Goal: Task Accomplishment & Management: Manage account settings

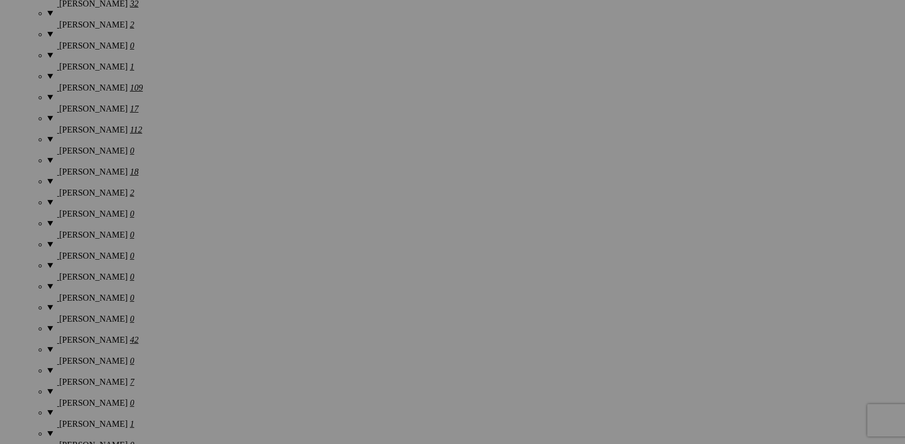
scroll to position [1286, 0]
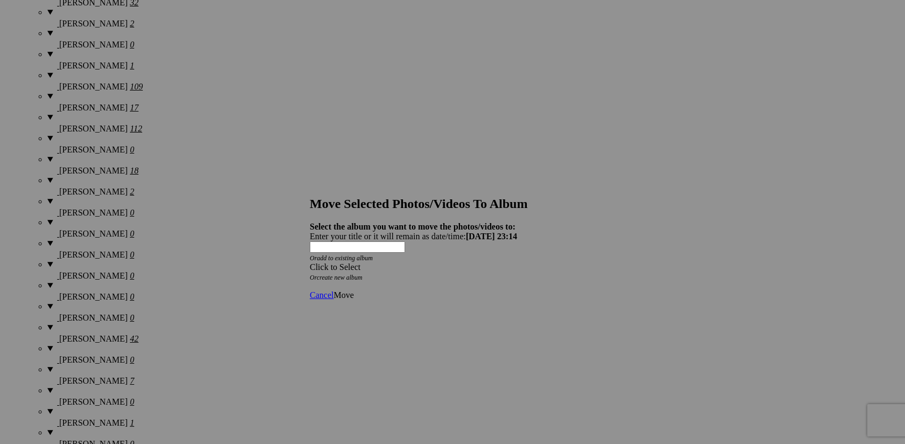
click at [310, 262] on span at bounding box center [310, 266] width 0 height 9
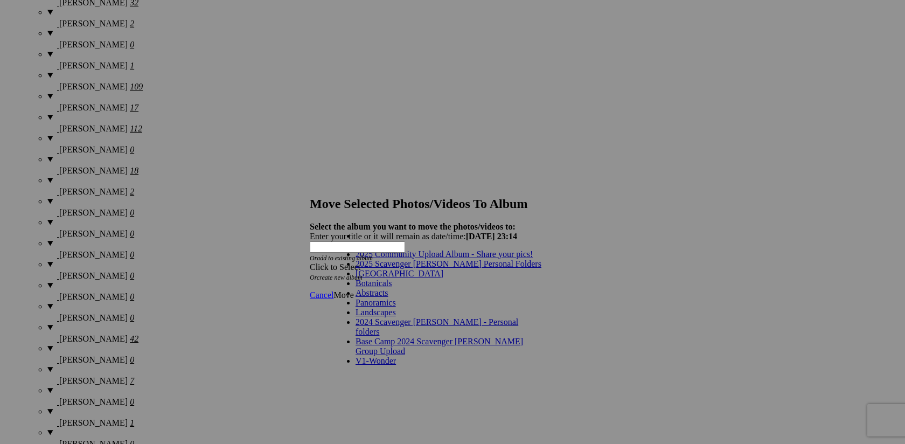
click at [470, 268] on link "2025 Scavenger Hunt Personal Folders" at bounding box center [449, 263] width 186 height 9
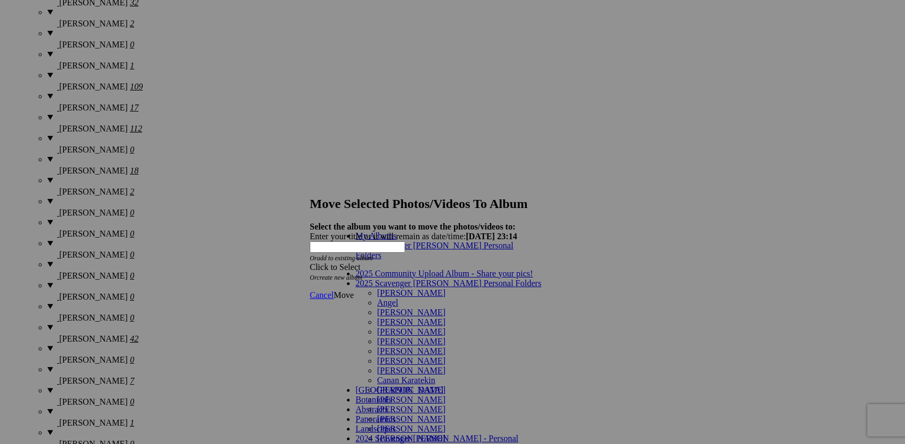
scroll to position [705, 0]
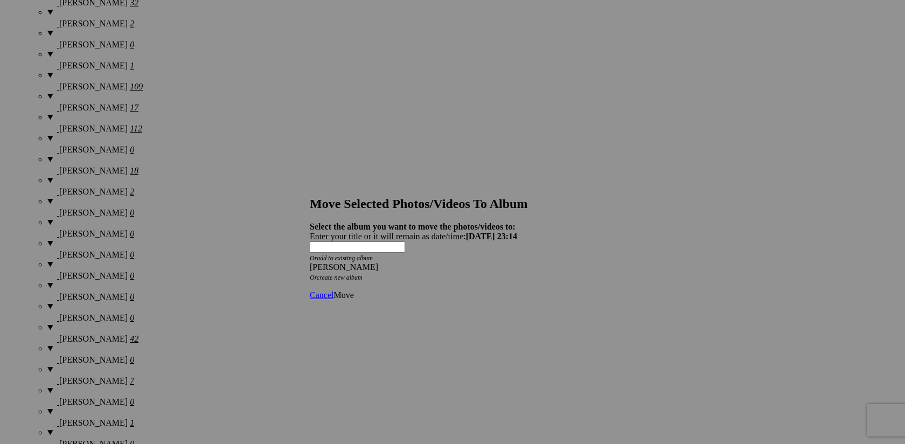
click at [353, 290] on span "Move" at bounding box center [343, 294] width 20 height 9
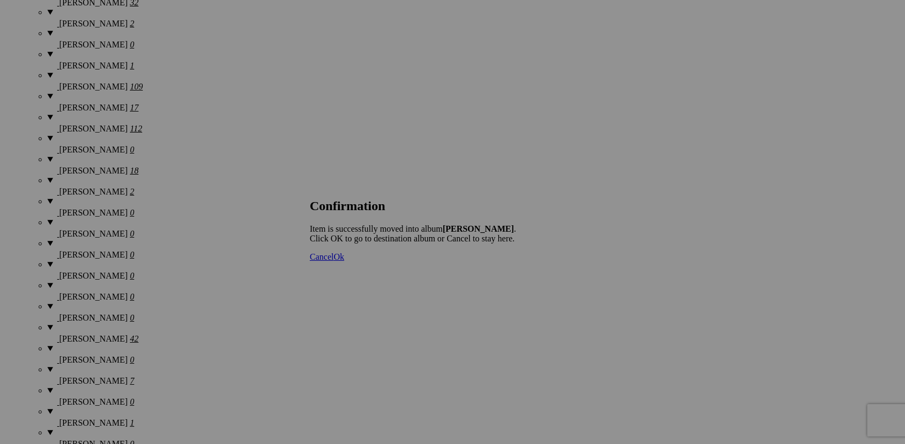
click at [344, 261] on span "Ok" at bounding box center [338, 256] width 11 height 9
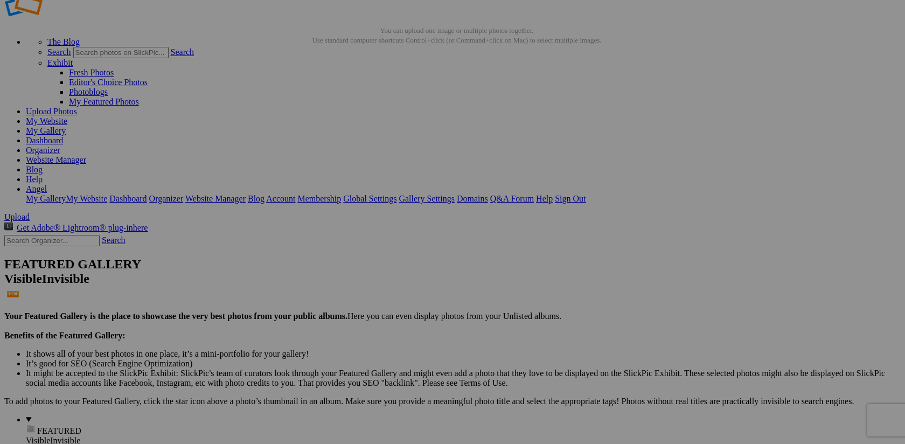
scroll to position [27, 0]
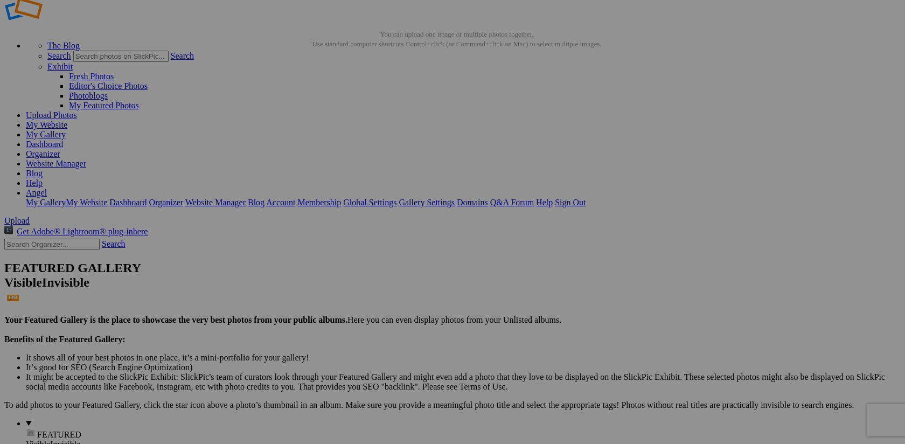
click at [381, 292] on span "Yes" at bounding box center [374, 292] width 12 height 9
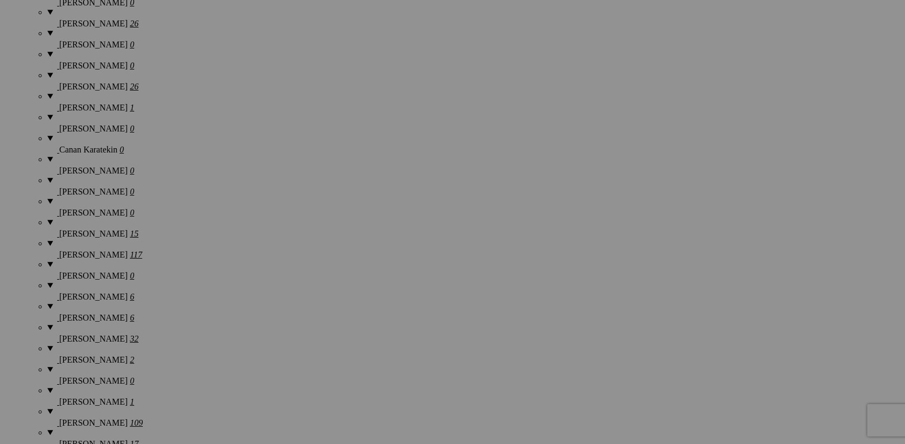
scroll to position [948, 0]
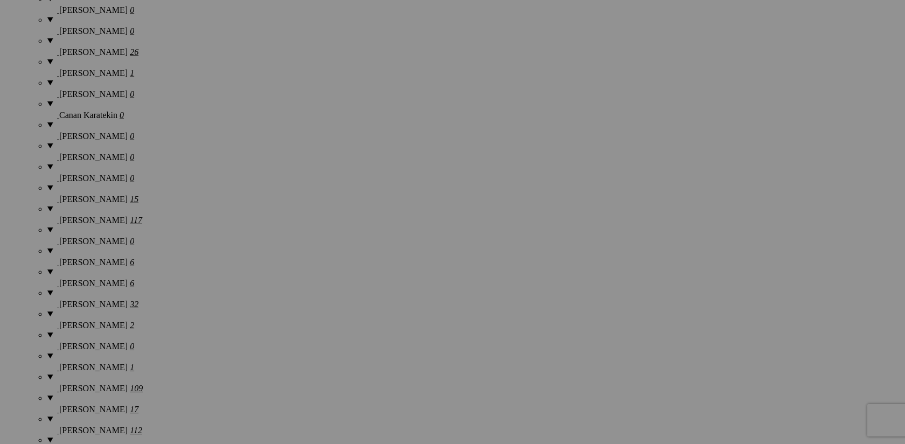
scroll to position [983, 0]
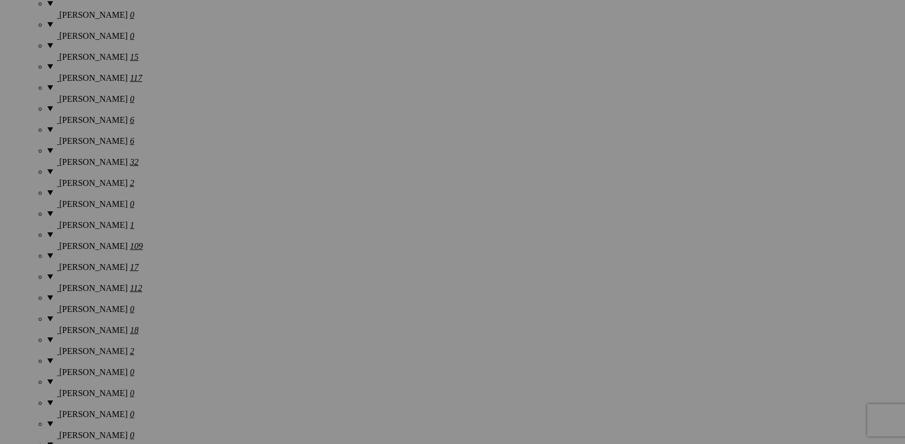
scroll to position [1145, 0]
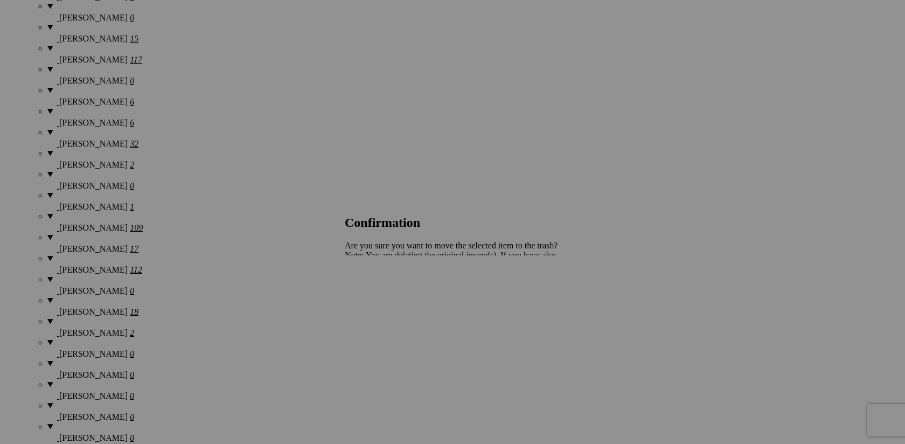
click at [381, 294] on span "Yes" at bounding box center [374, 292] width 12 height 9
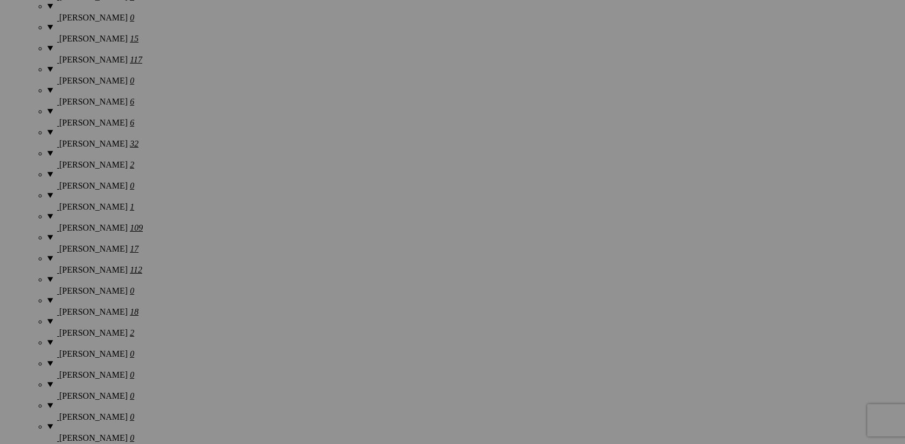
click at [381, 296] on span "Yes" at bounding box center [374, 292] width 12 height 9
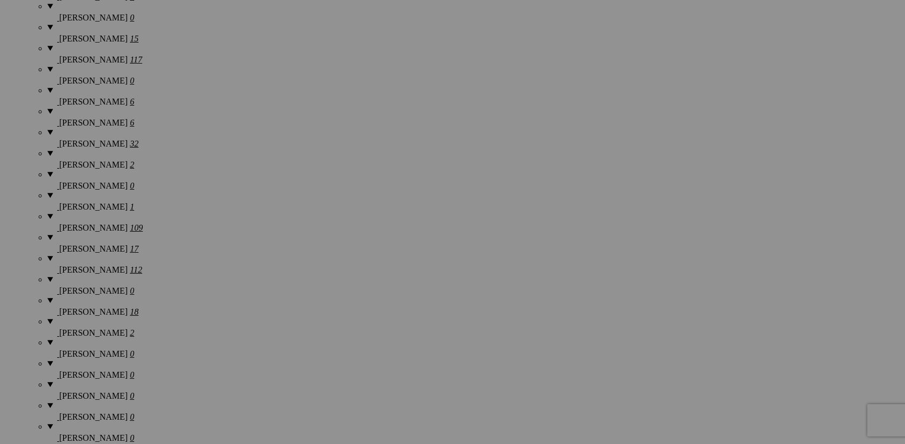
click at [381, 294] on link "Yes" at bounding box center [374, 292] width 12 height 9
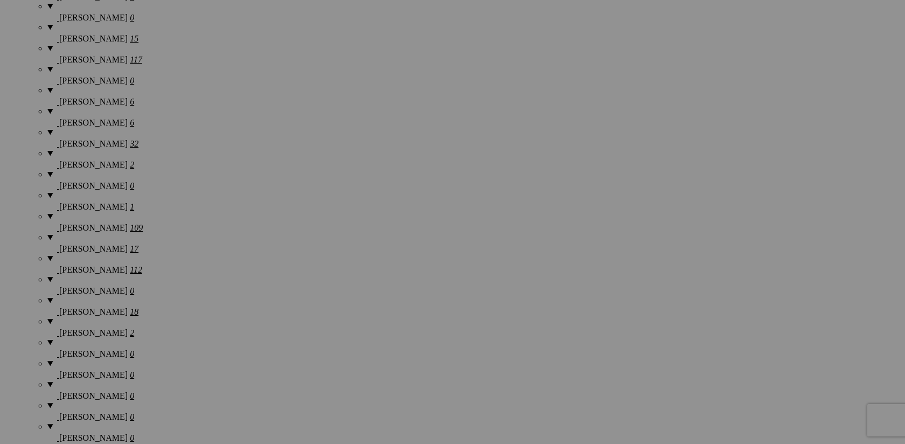
click at [381, 291] on span "Yes" at bounding box center [374, 292] width 12 height 9
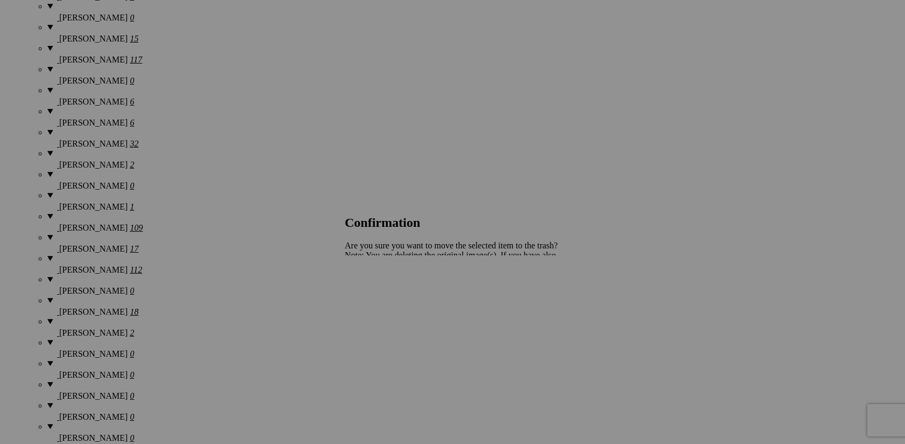
click at [381, 296] on span "Yes" at bounding box center [374, 292] width 12 height 9
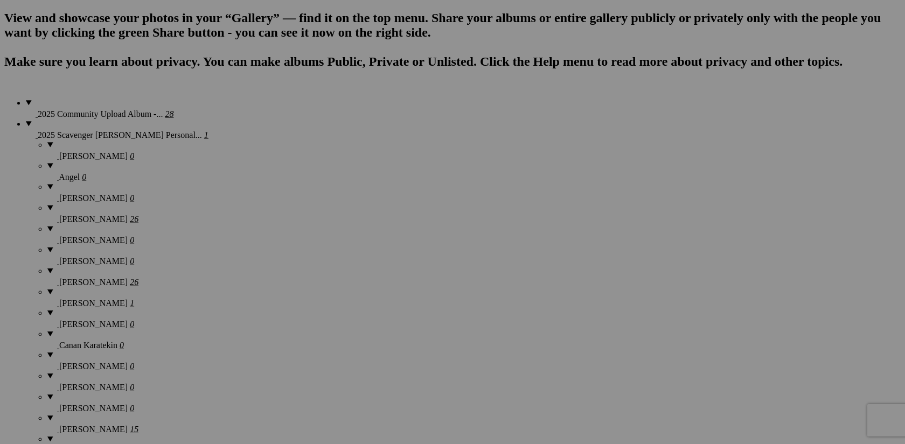
scroll to position [754, 0]
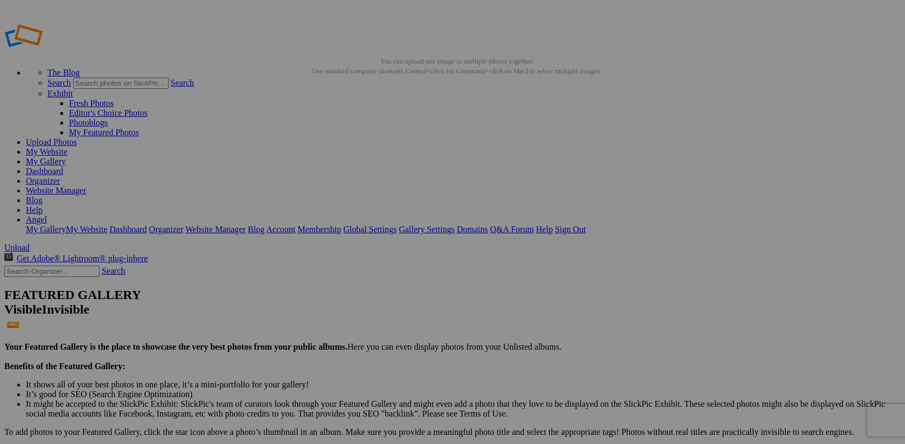
click at [60, 176] on link "Organizer" at bounding box center [43, 180] width 34 height 9
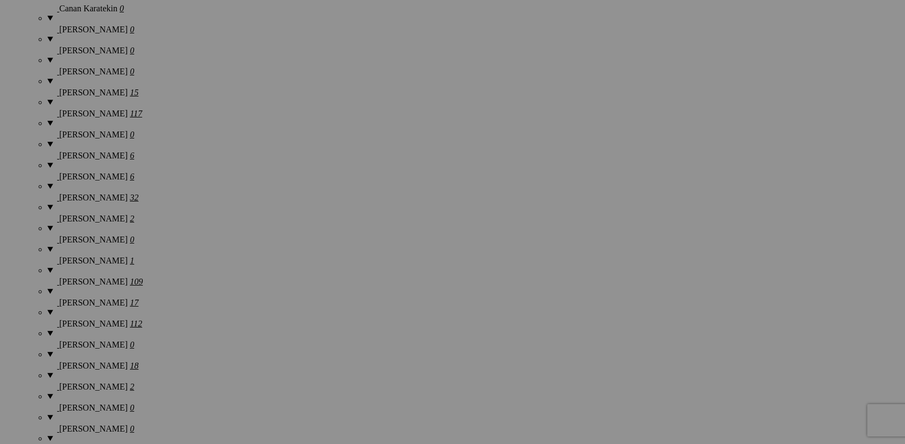
scroll to position [1092, 0]
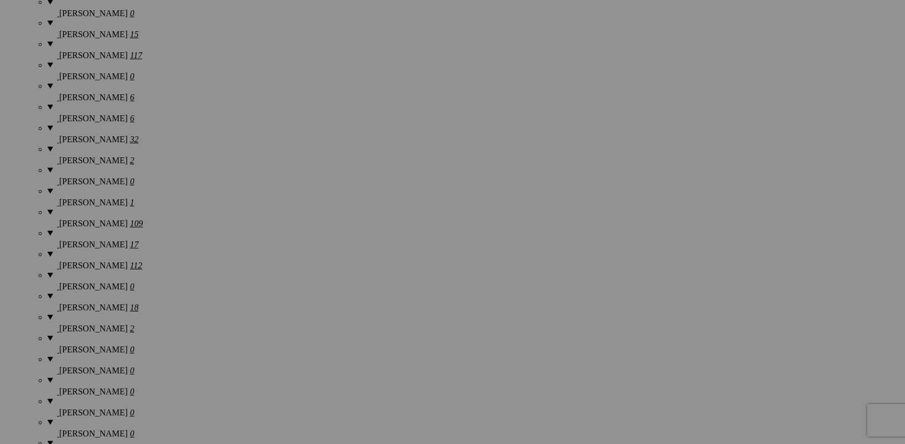
click at [381, 291] on span "Yes" at bounding box center [374, 292] width 12 height 9
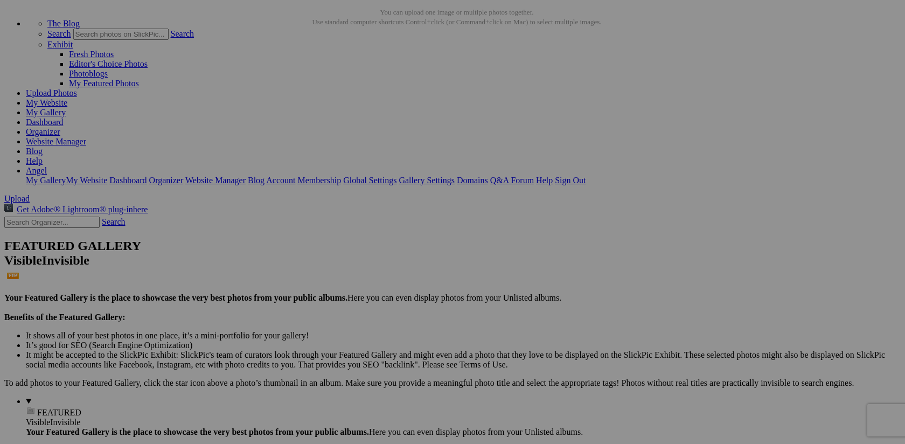
scroll to position [0, 0]
